Goal: Task Accomplishment & Management: Use online tool/utility

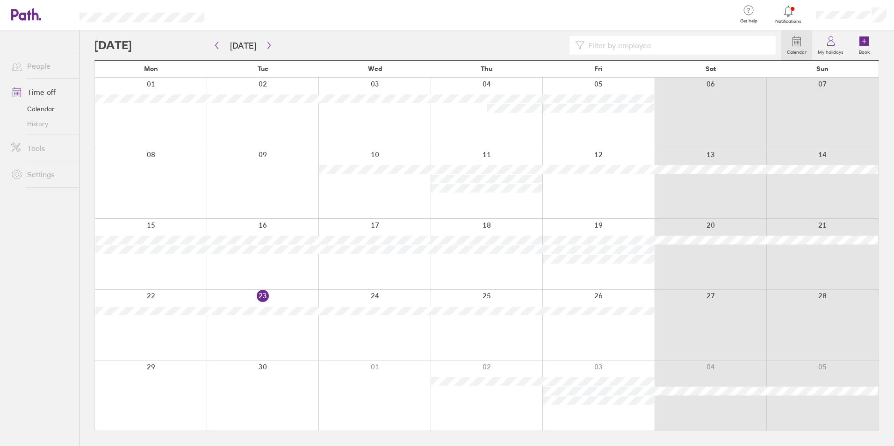
click at [598, 321] on div at bounding box center [598, 325] width 112 height 70
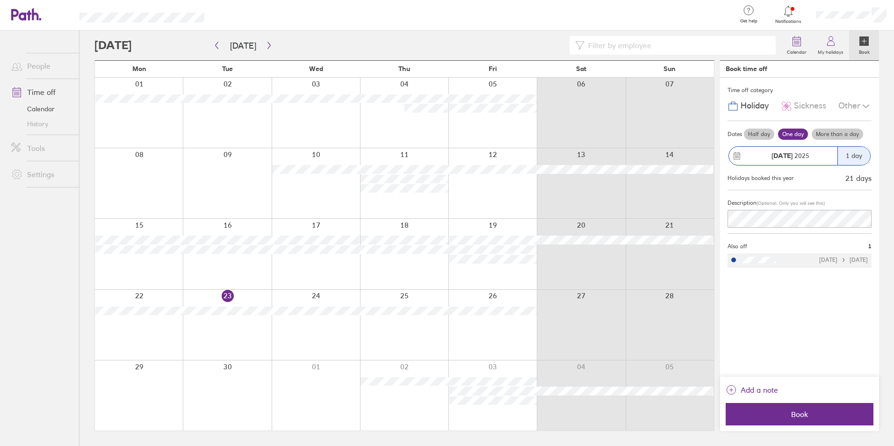
click at [500, 334] on div at bounding box center [492, 325] width 88 height 70
